Goal: Share content: Share content

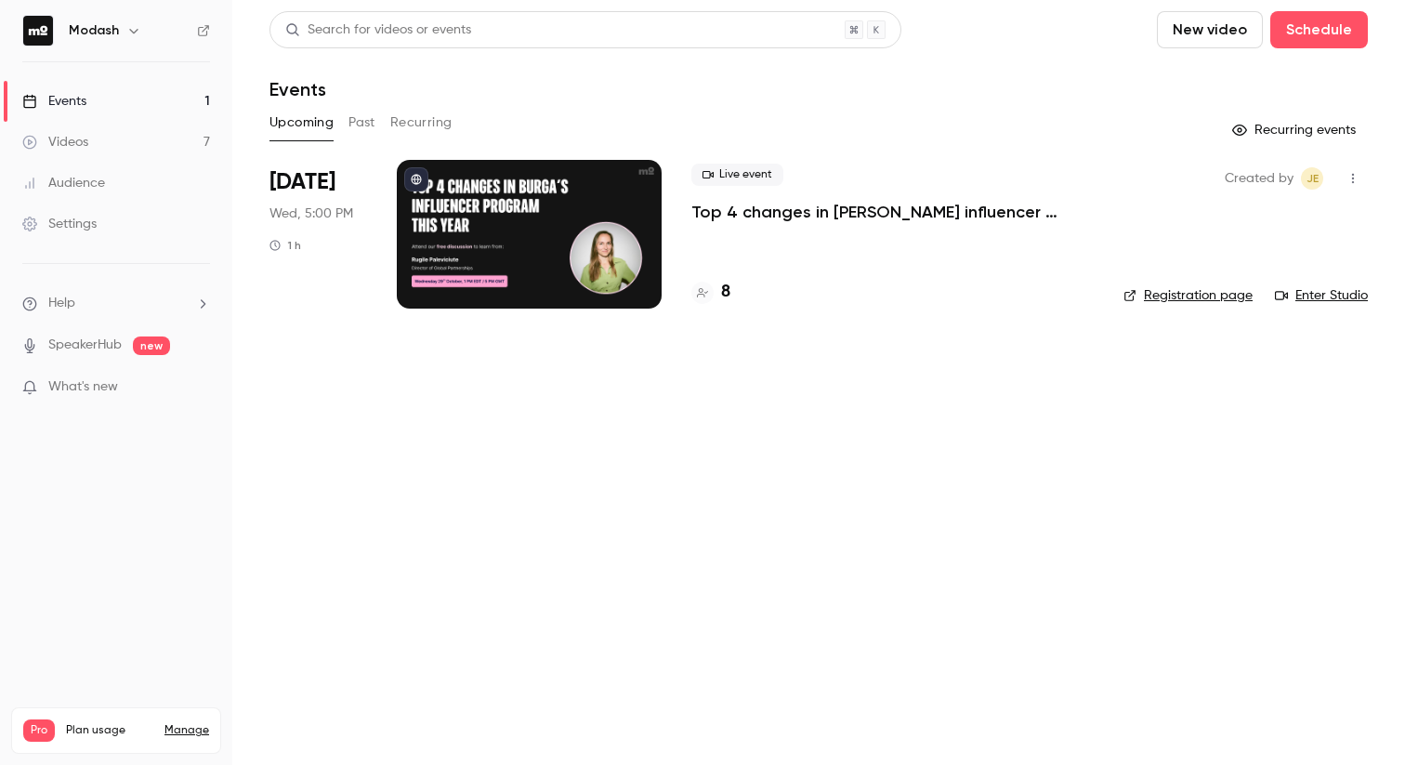
click at [350, 120] on button "Past" at bounding box center [362, 123] width 27 height 30
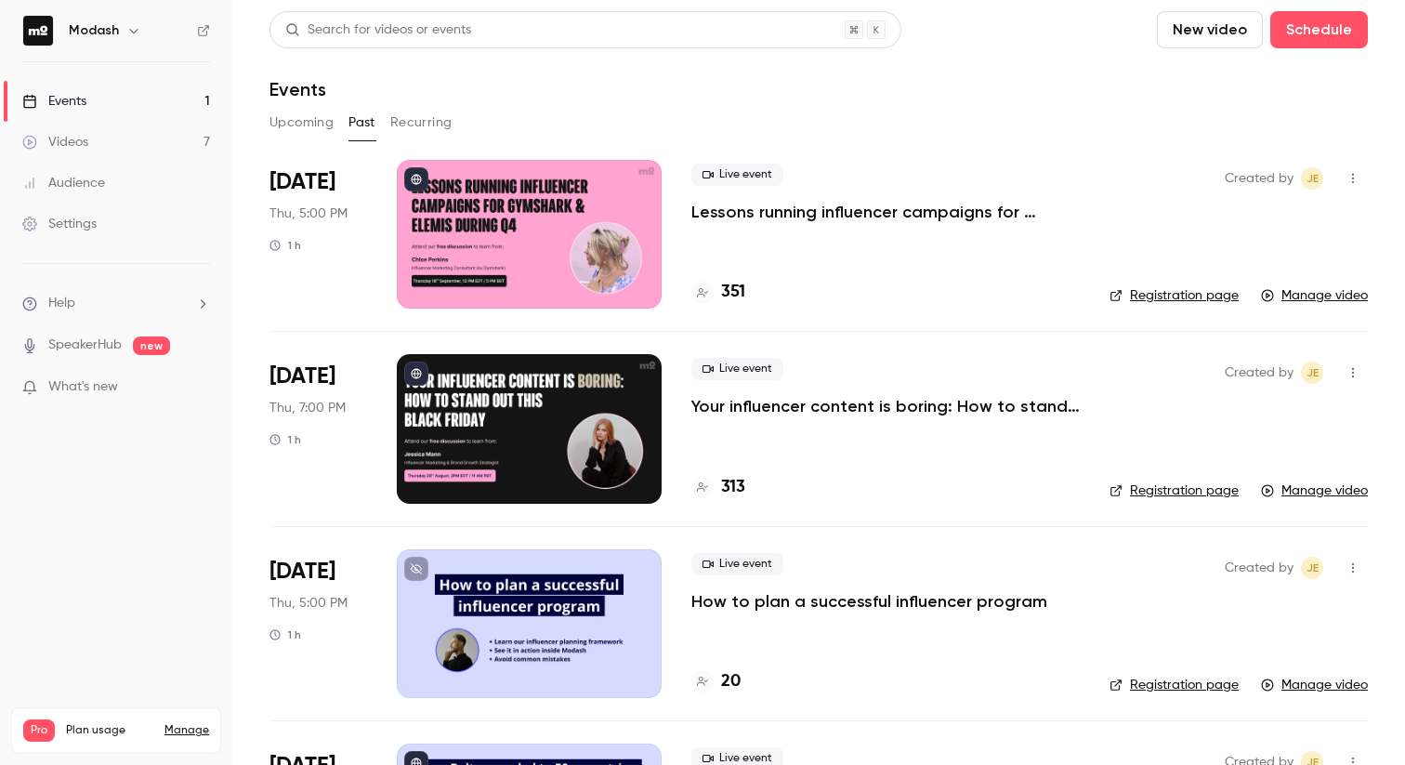
click at [91, 150] on link "Videos 7" at bounding box center [116, 142] width 232 height 41
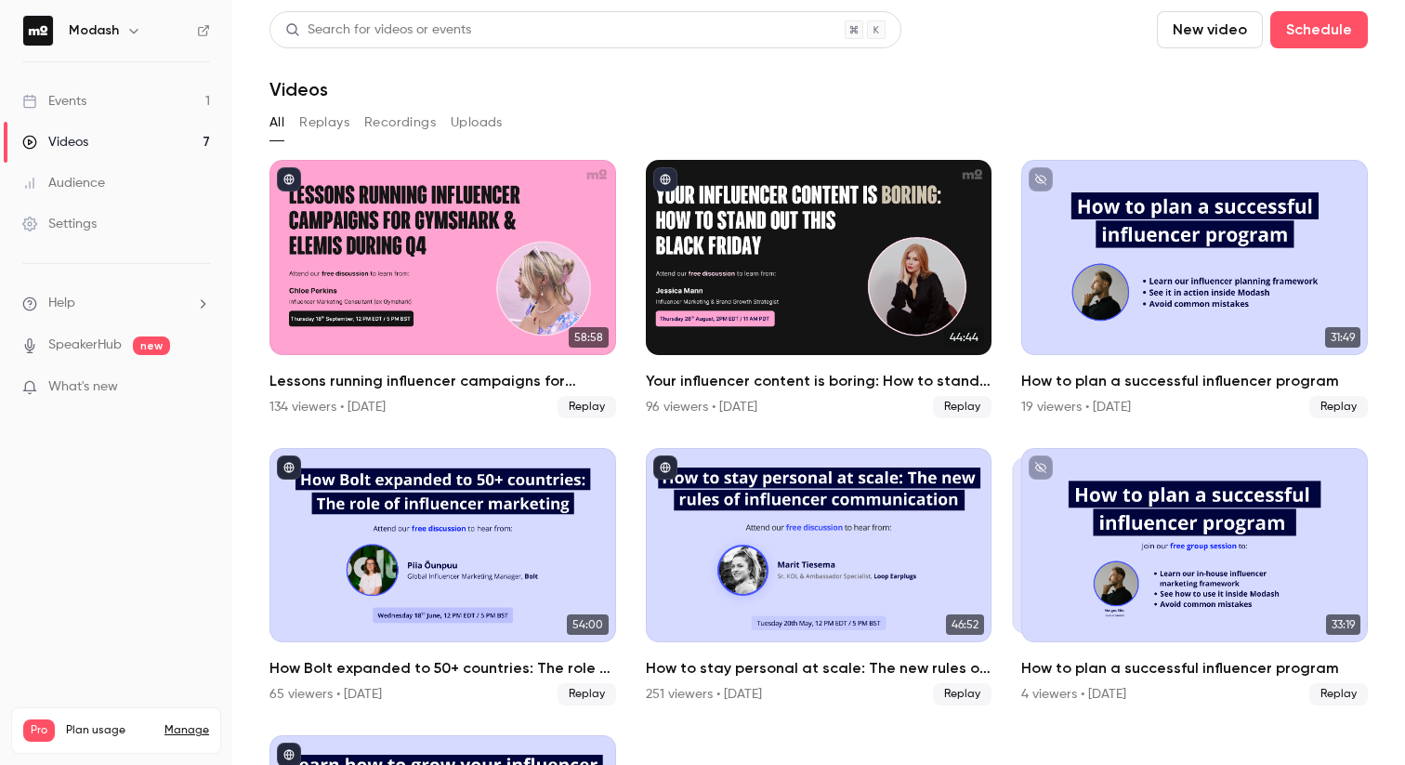
drag, startPoint x: 73, startPoint y: 81, endPoint x: 79, endPoint y: 94, distance: 14.2
click at [73, 82] on link "Events 1" at bounding box center [116, 101] width 232 height 41
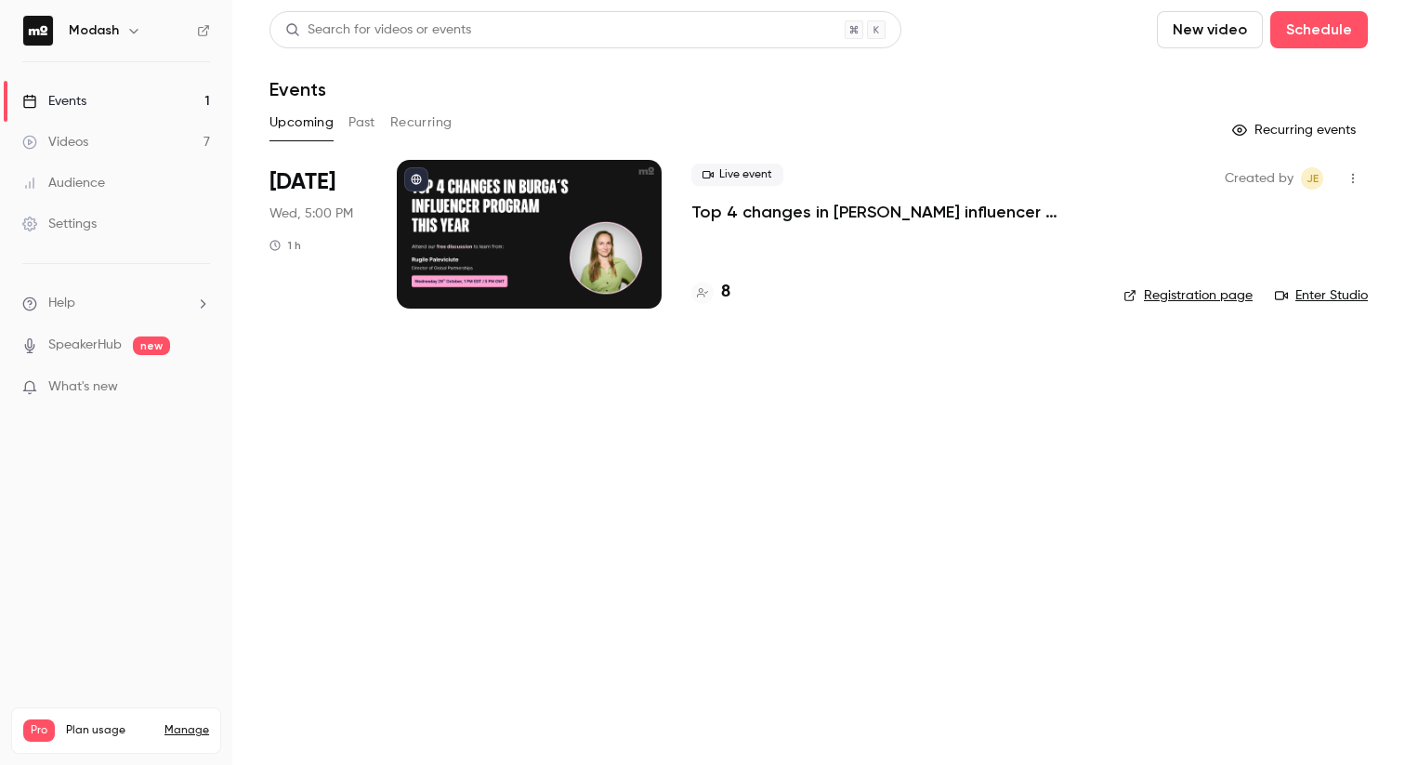
click at [962, 209] on p "Top 4 changes in BURGA's influencer program this year" at bounding box center [893, 212] width 402 height 22
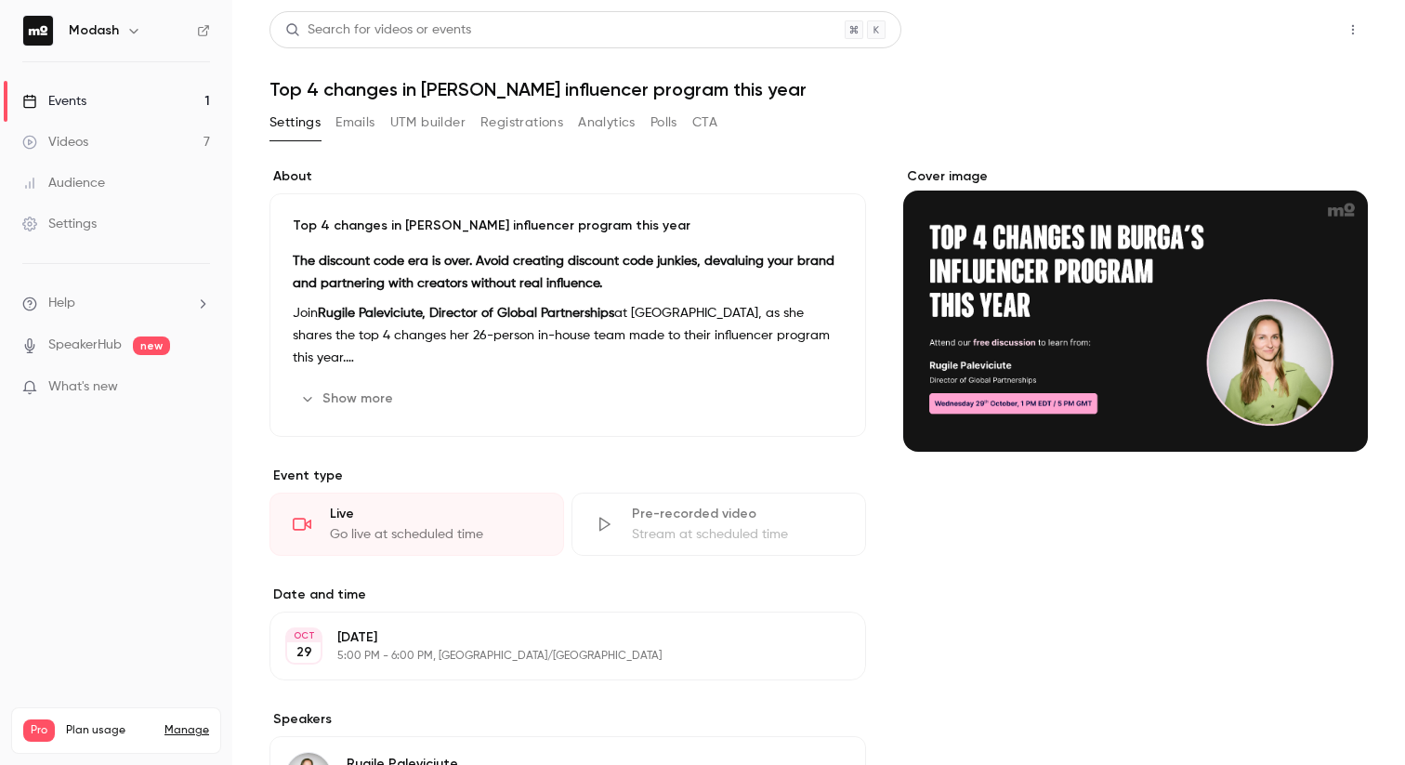
click at [1282, 36] on button "Share" at bounding box center [1286, 29] width 73 height 37
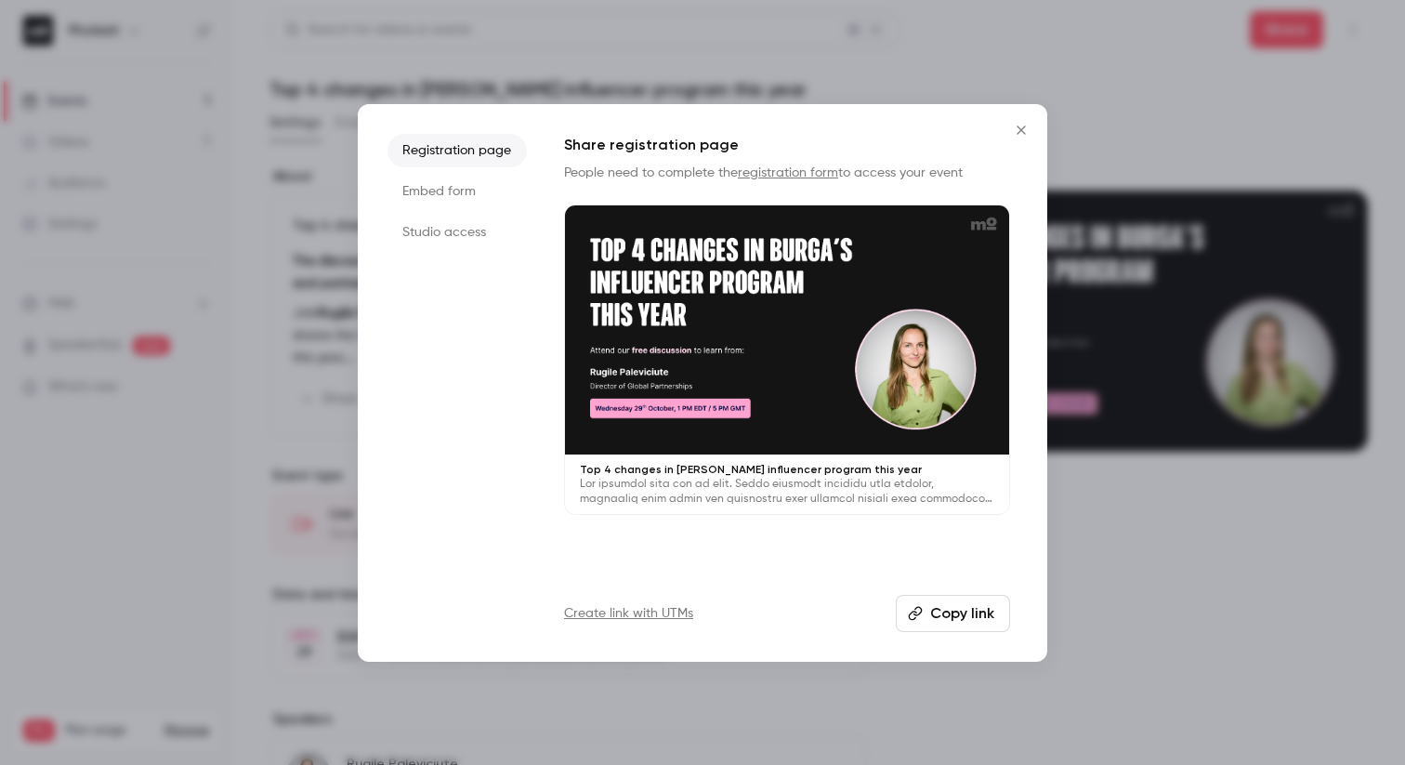
click at [969, 618] on button "Copy link" at bounding box center [953, 613] width 114 height 37
click at [1015, 125] on icon "Close" at bounding box center [1021, 130] width 22 height 15
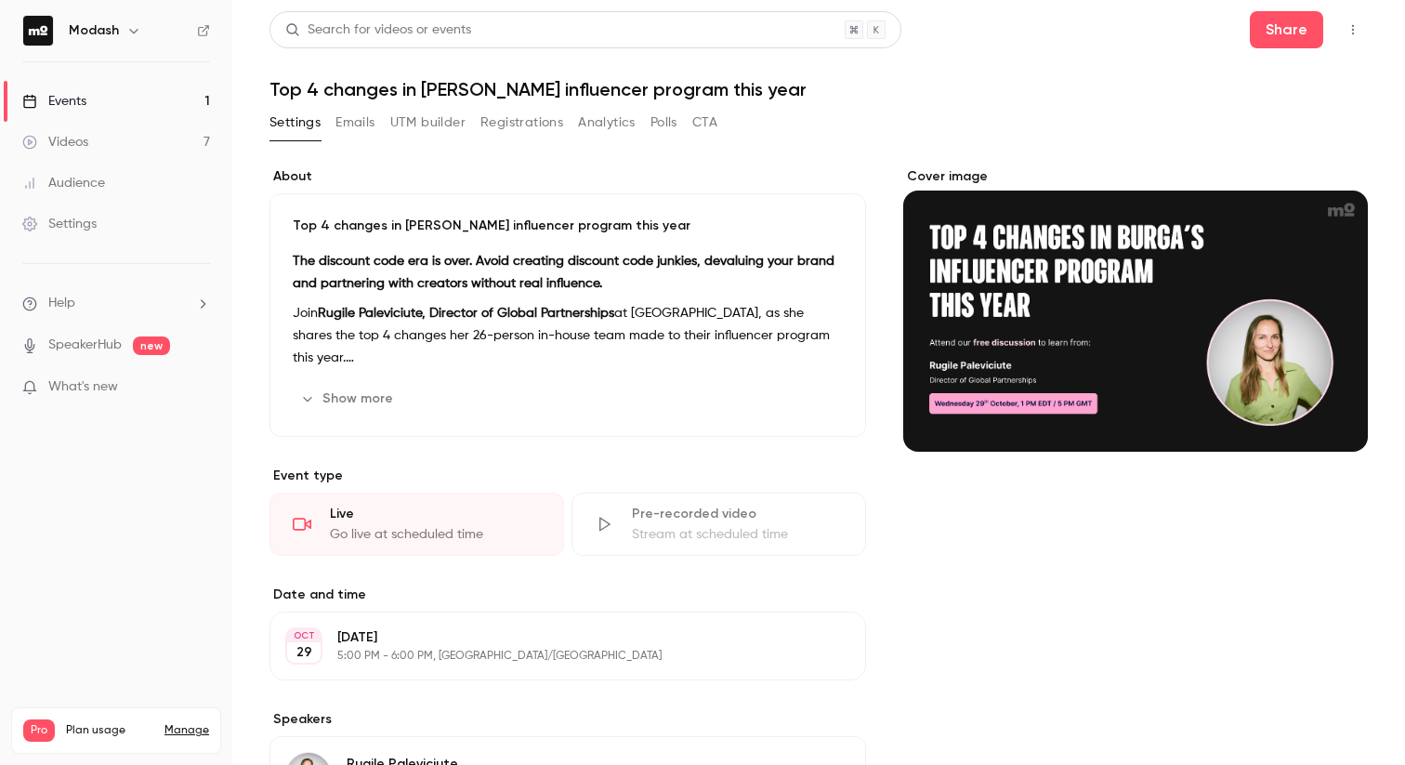
click at [120, 93] on link "Events 1" at bounding box center [116, 101] width 232 height 41
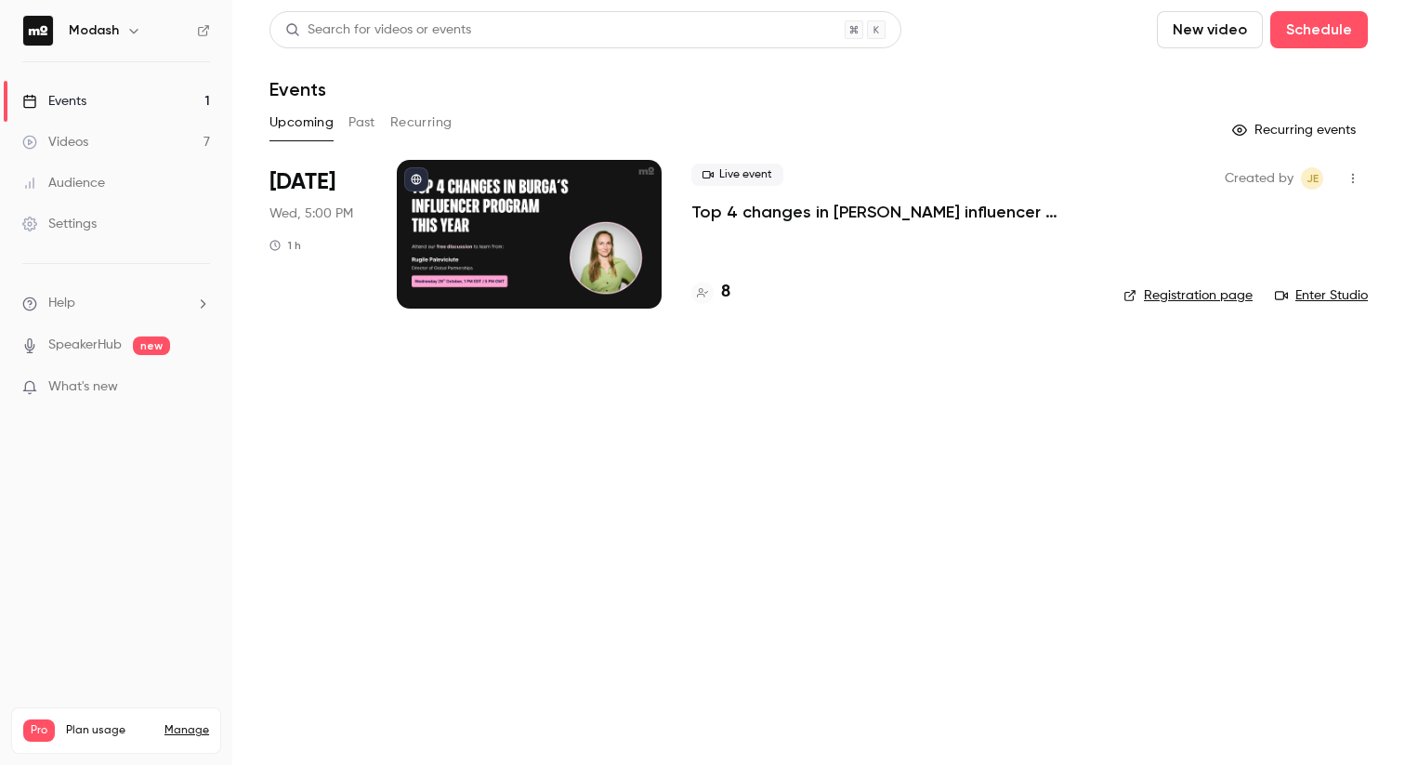
click at [112, 101] on link "Events 1" at bounding box center [116, 101] width 232 height 41
click at [368, 133] on button "Past" at bounding box center [362, 123] width 27 height 30
